Goal: Information Seeking & Learning: Find specific fact

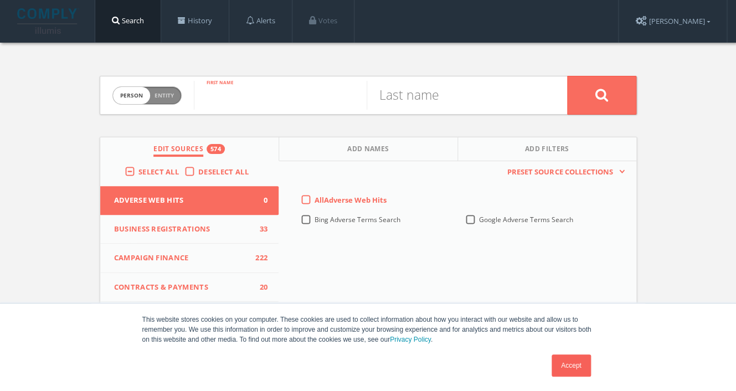
click at [305, 102] on input "text" at bounding box center [280, 95] width 173 height 29
type input "marc"
click at [444, 99] on input "text" at bounding box center [453, 95] width 173 height 29
type input "[PERSON_NAME]"
click at [171, 94] on span "Entity" at bounding box center [164, 95] width 19 height 8
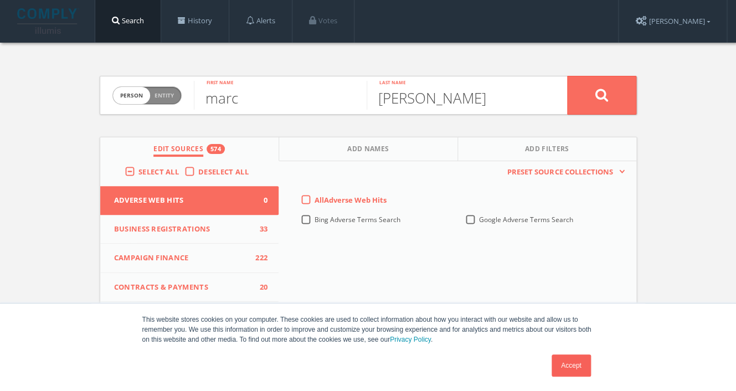
checkbox input "true"
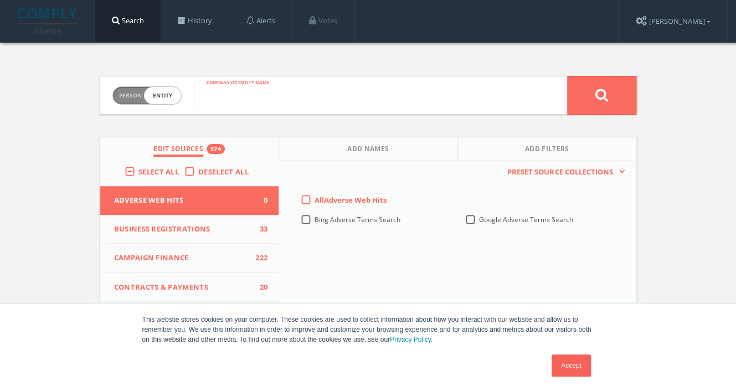
click at [280, 96] on input "text" at bounding box center [380, 95] width 373 height 29
type input "center for environmental accountability"
click at [567, 76] on button at bounding box center [601, 95] width 69 height 39
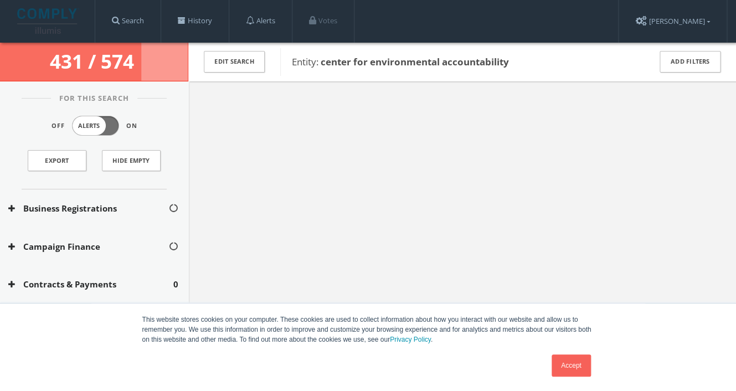
click at [566, 364] on link "Accept" at bounding box center [571, 366] width 39 height 22
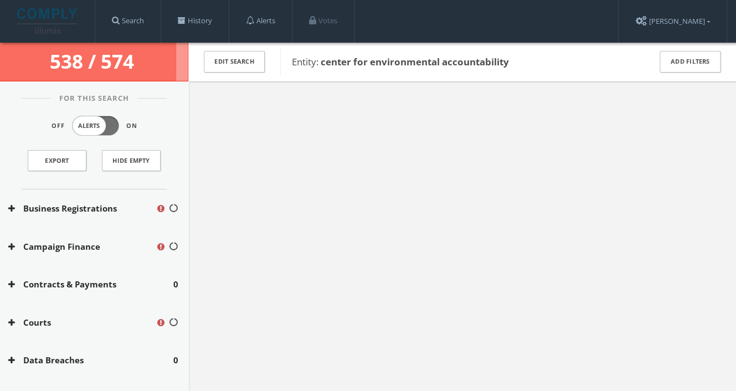
click at [13, 208] on icon at bounding box center [11, 208] width 7 height 8
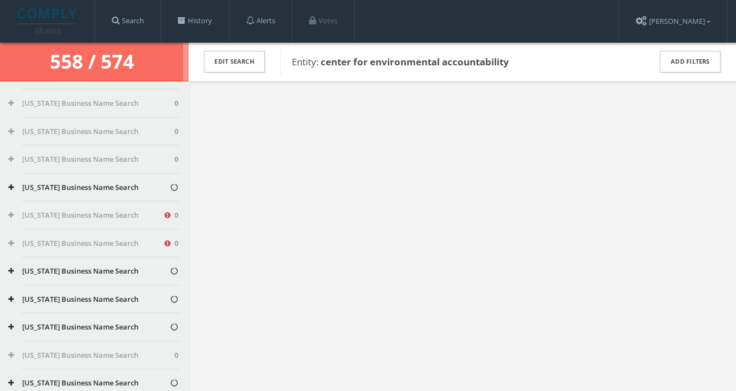
scroll to position [732, 0]
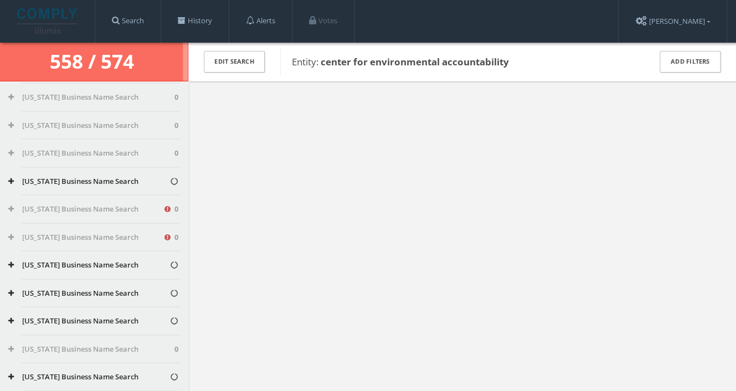
click at [11, 208] on icon at bounding box center [11, 208] width 6 height 7
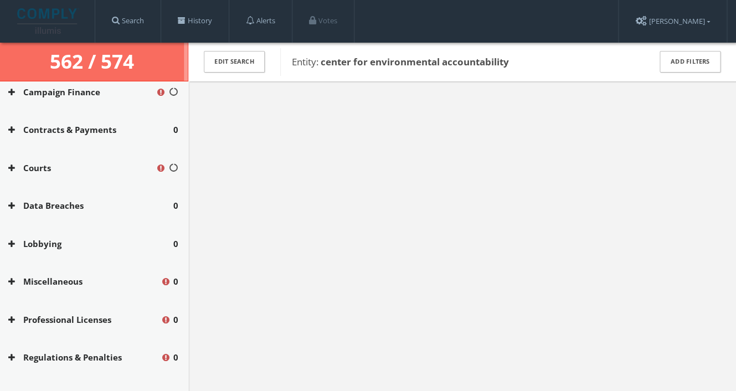
scroll to position [1173, 0]
